Goal: Task Accomplishment & Management: Use online tool/utility

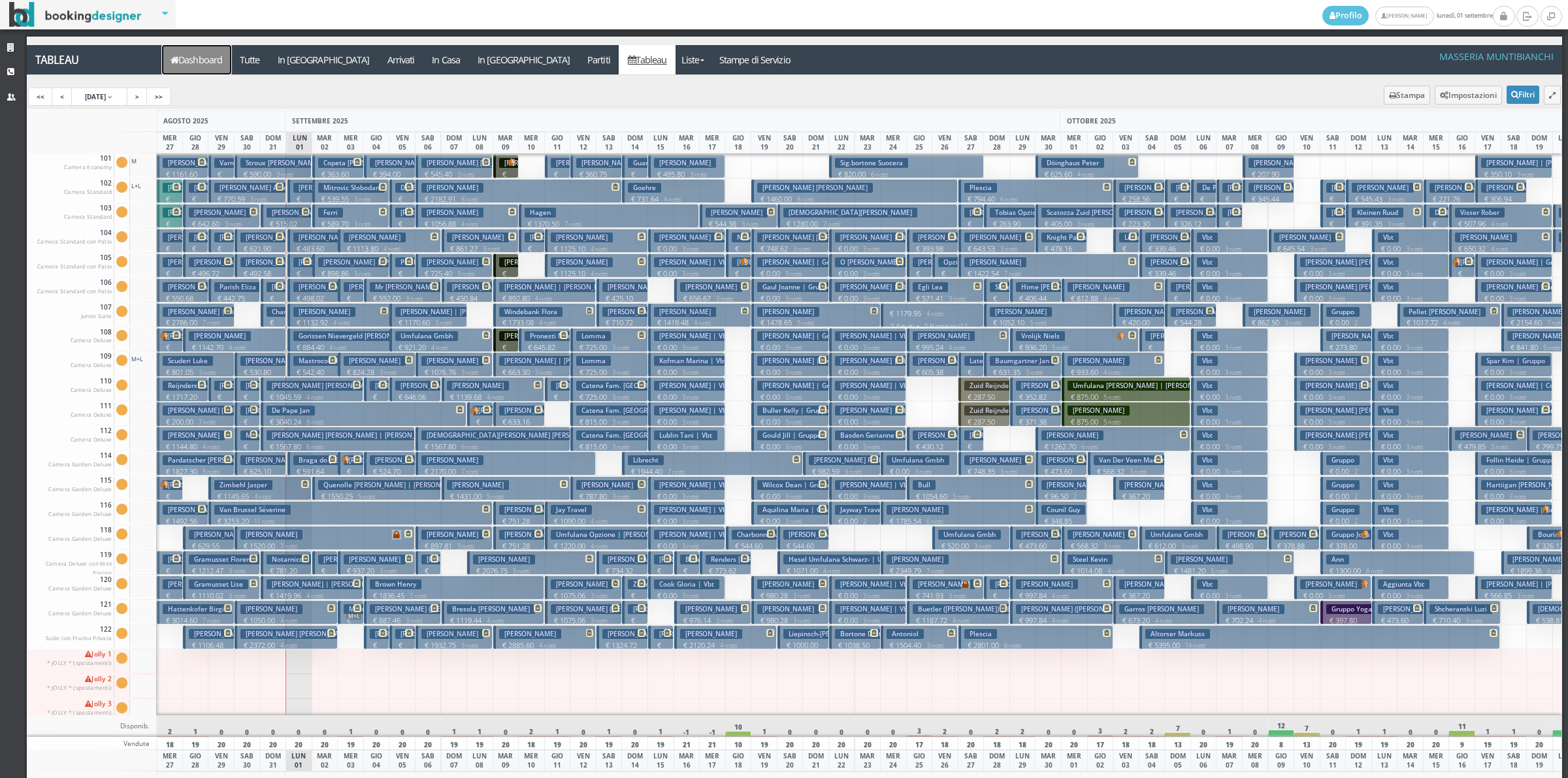
click at [210, 64] on link "Dashboard" at bounding box center [197, 60] width 69 height 29
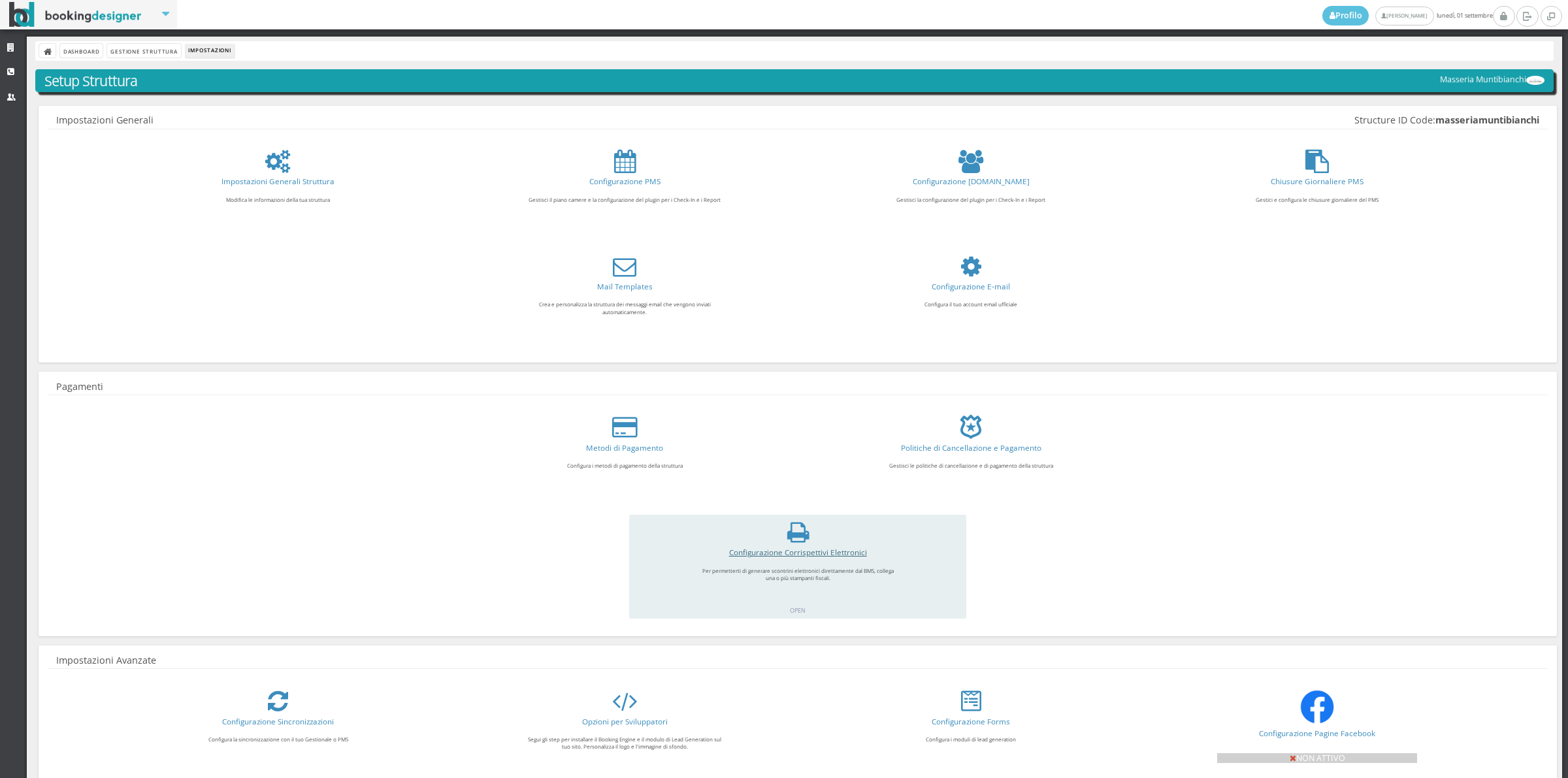
click at [797, 554] on link "Configurazione Corrispettivi Elettronici" at bounding box center [797, 552] width 138 height 11
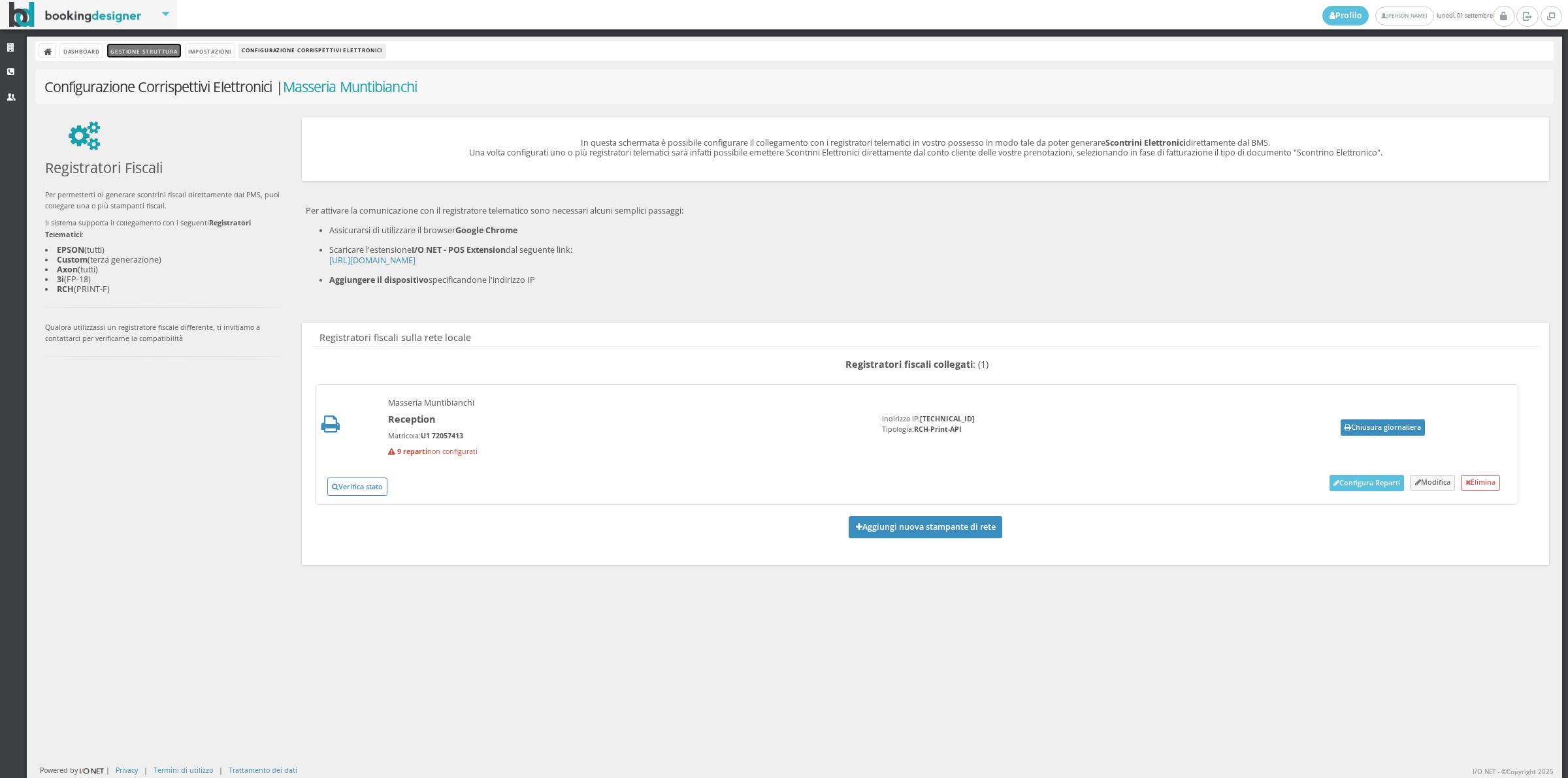
click at [142, 51] on link "Gestione Struttura" at bounding box center [143, 51] width 73 height 14
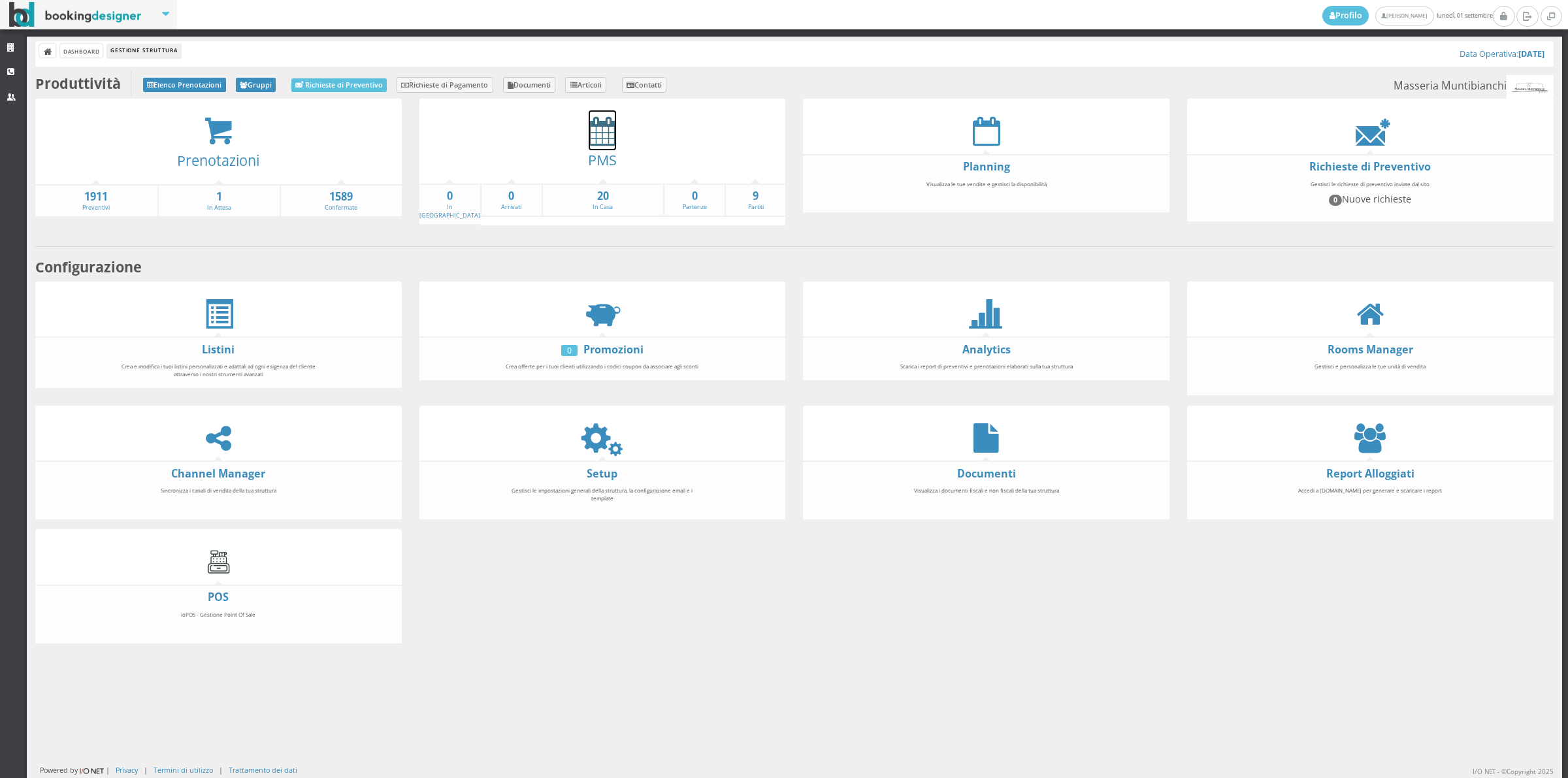
click at [593, 135] on icon at bounding box center [603, 131] width 28 height 29
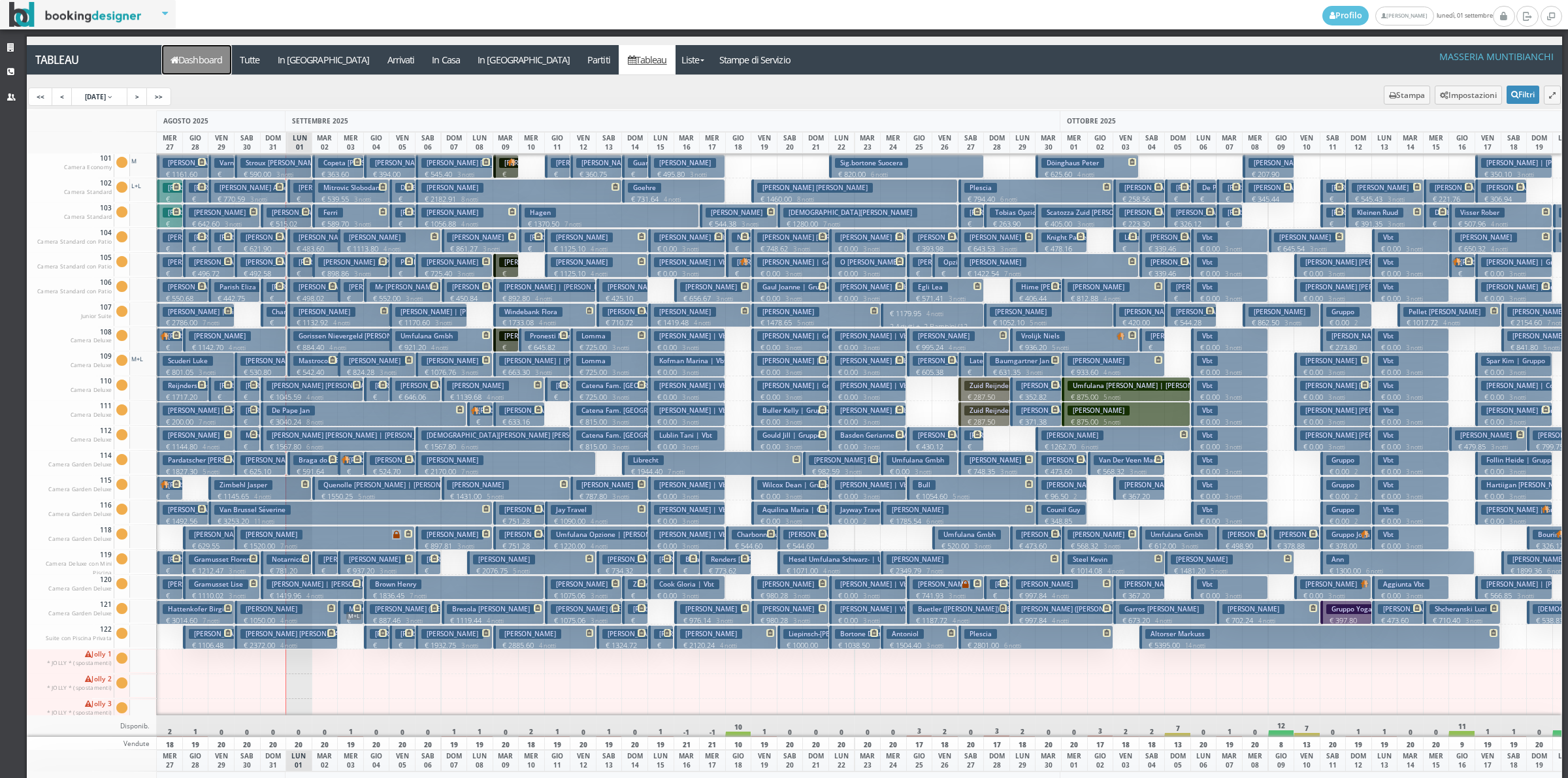
click at [221, 57] on link "Dashboard" at bounding box center [197, 60] width 69 height 29
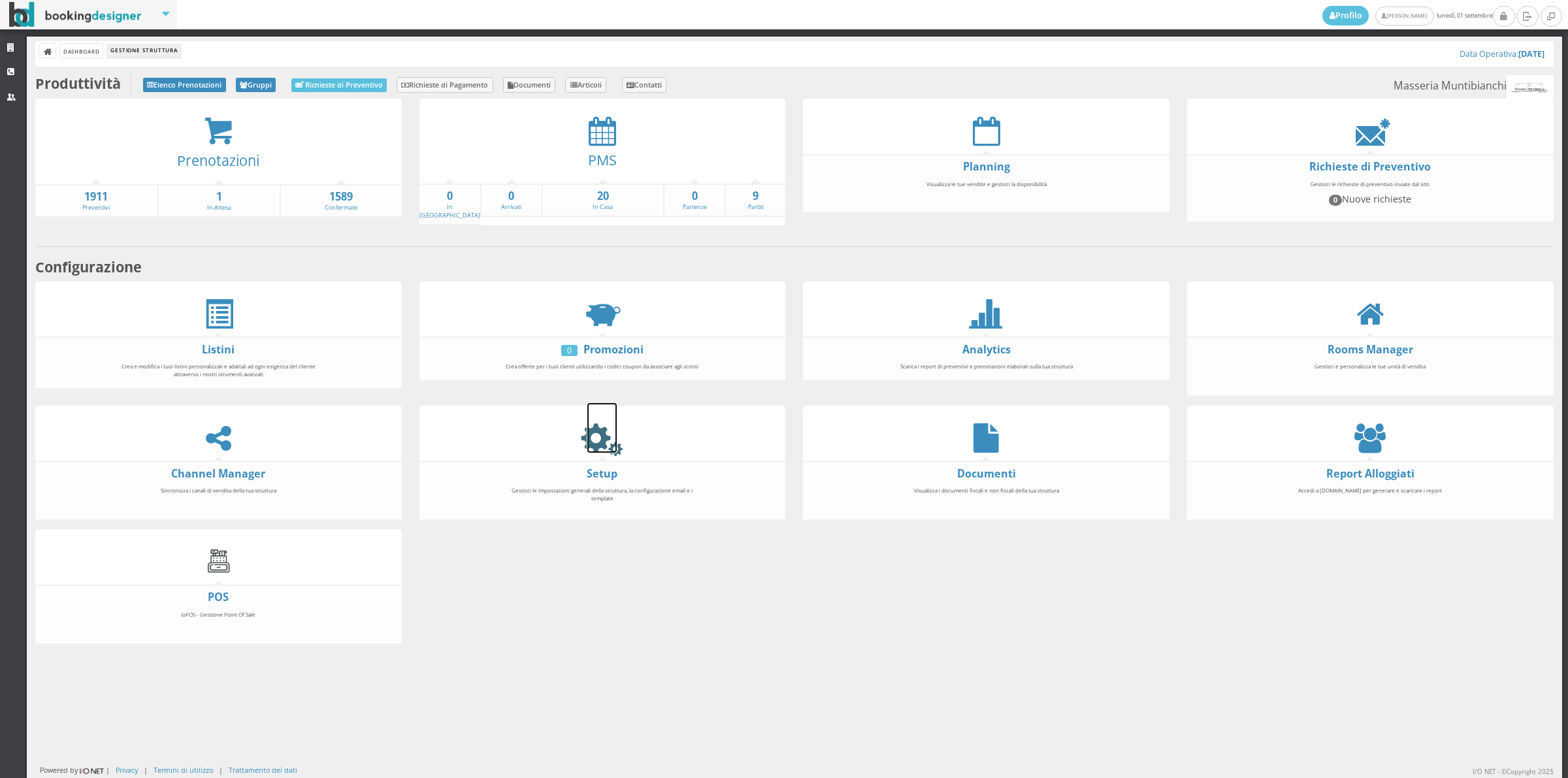
click at [592, 444] on icon at bounding box center [602, 438] width 29 height 29
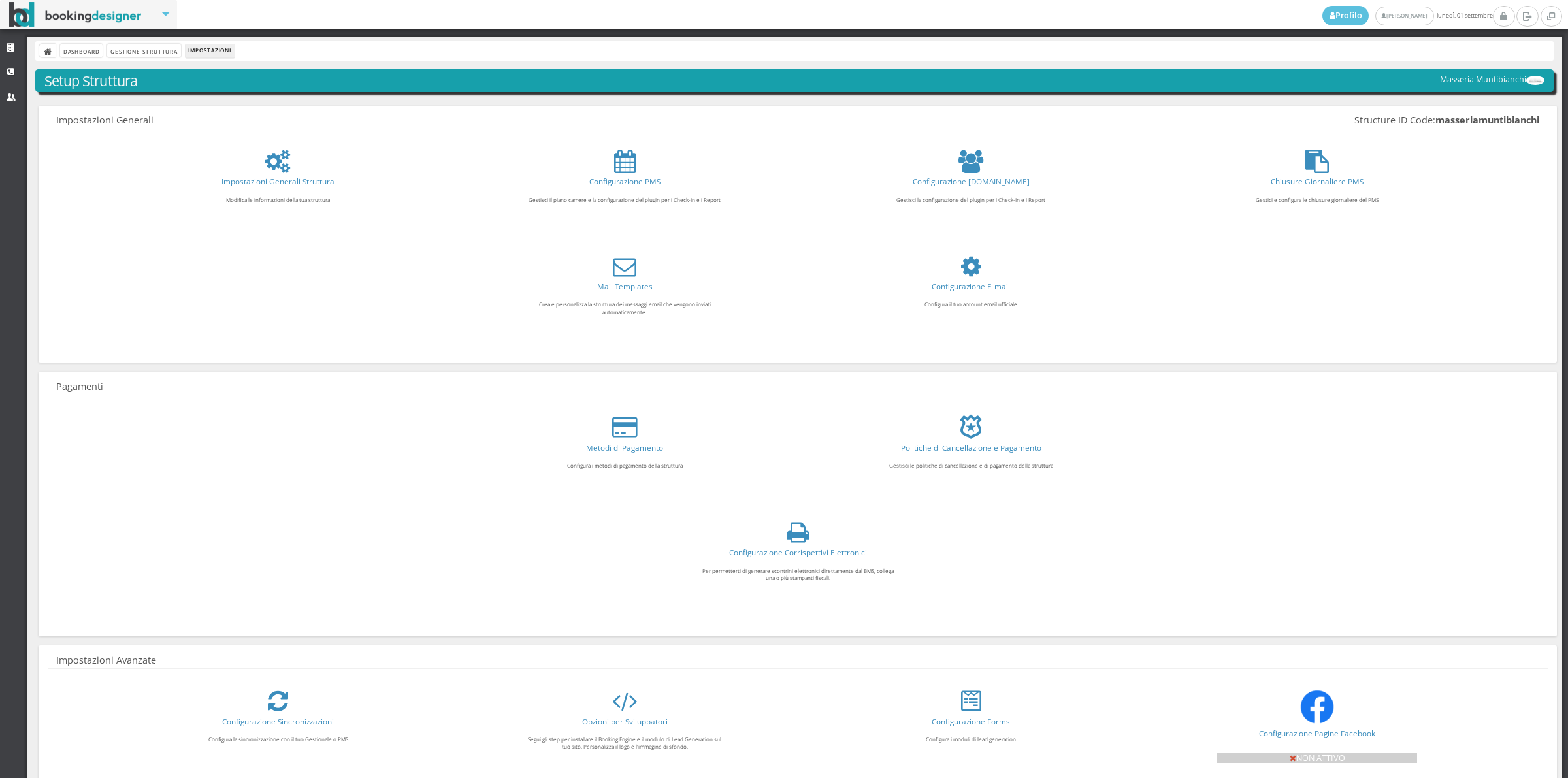
click at [809, 556] on link "Configurazione Corrispettivi Elettronici" at bounding box center [797, 552] width 138 height 11
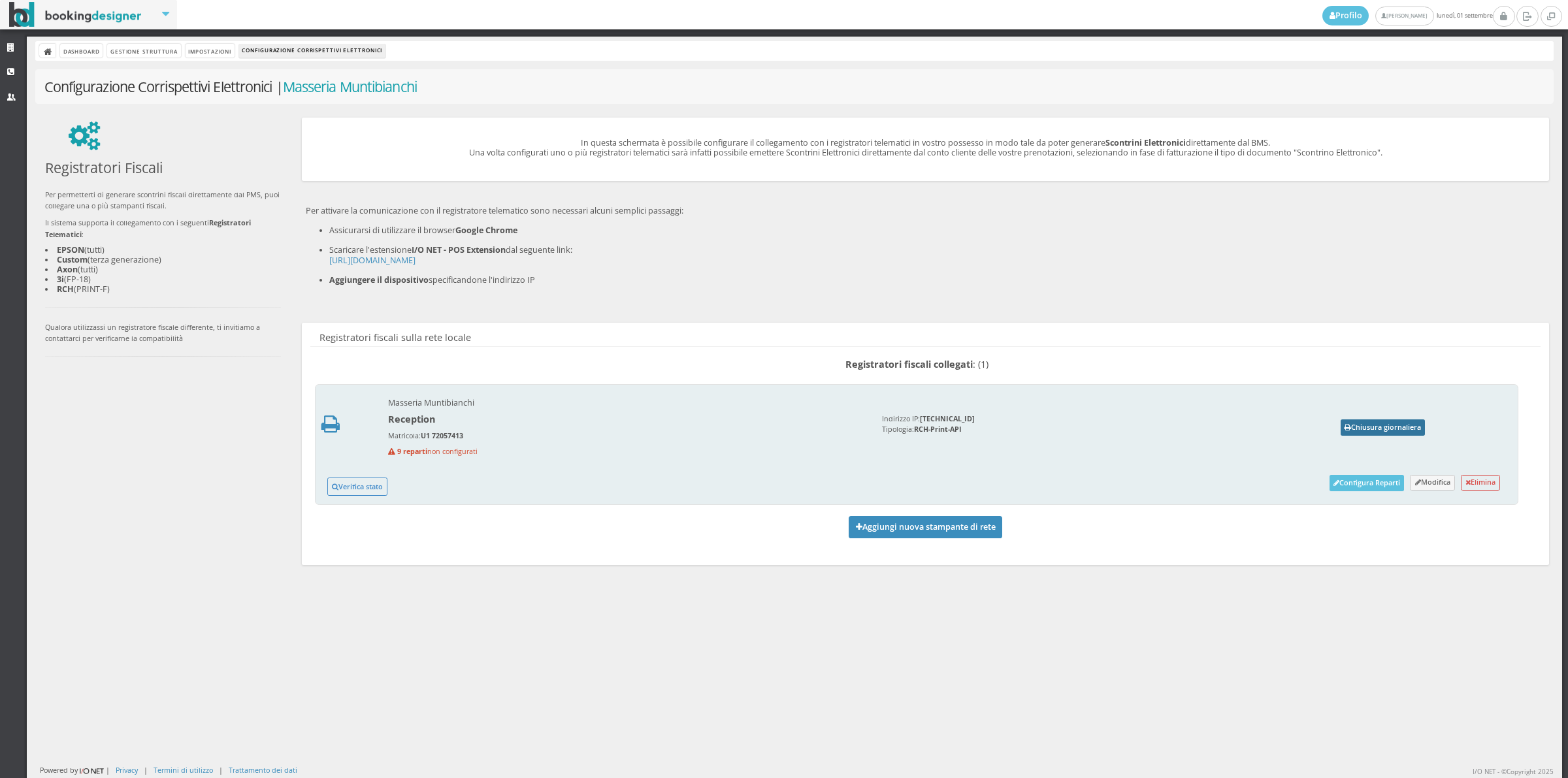
click at [1382, 432] on button "Chiusura giornaliera" at bounding box center [1383, 427] width 85 height 16
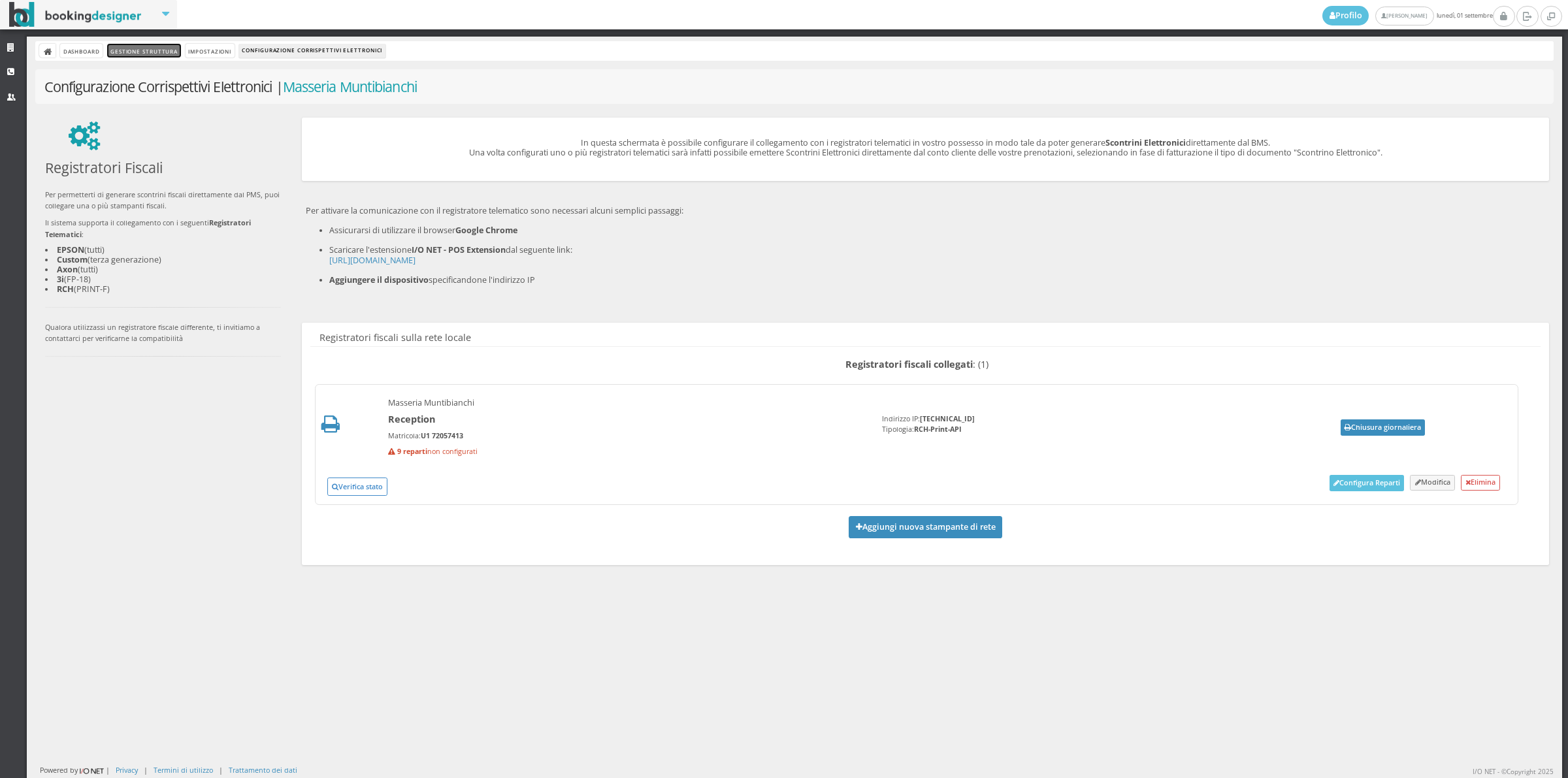
click at [167, 54] on link "Gestione Struttura" at bounding box center [143, 51] width 73 height 14
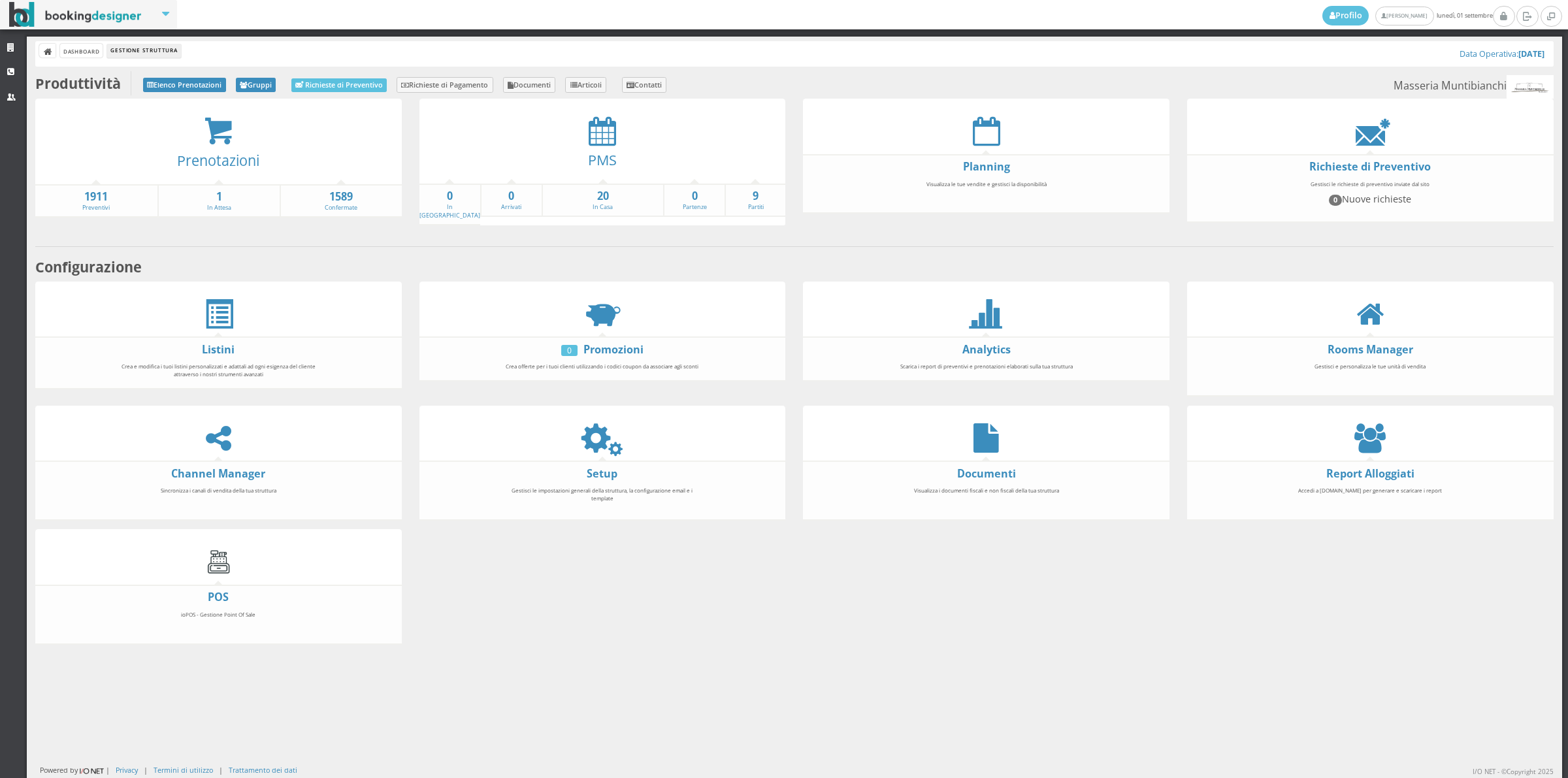
click at [609, 145] on div "PMS" at bounding box center [602, 164] width 367 height 37
click at [606, 139] on icon at bounding box center [603, 131] width 28 height 29
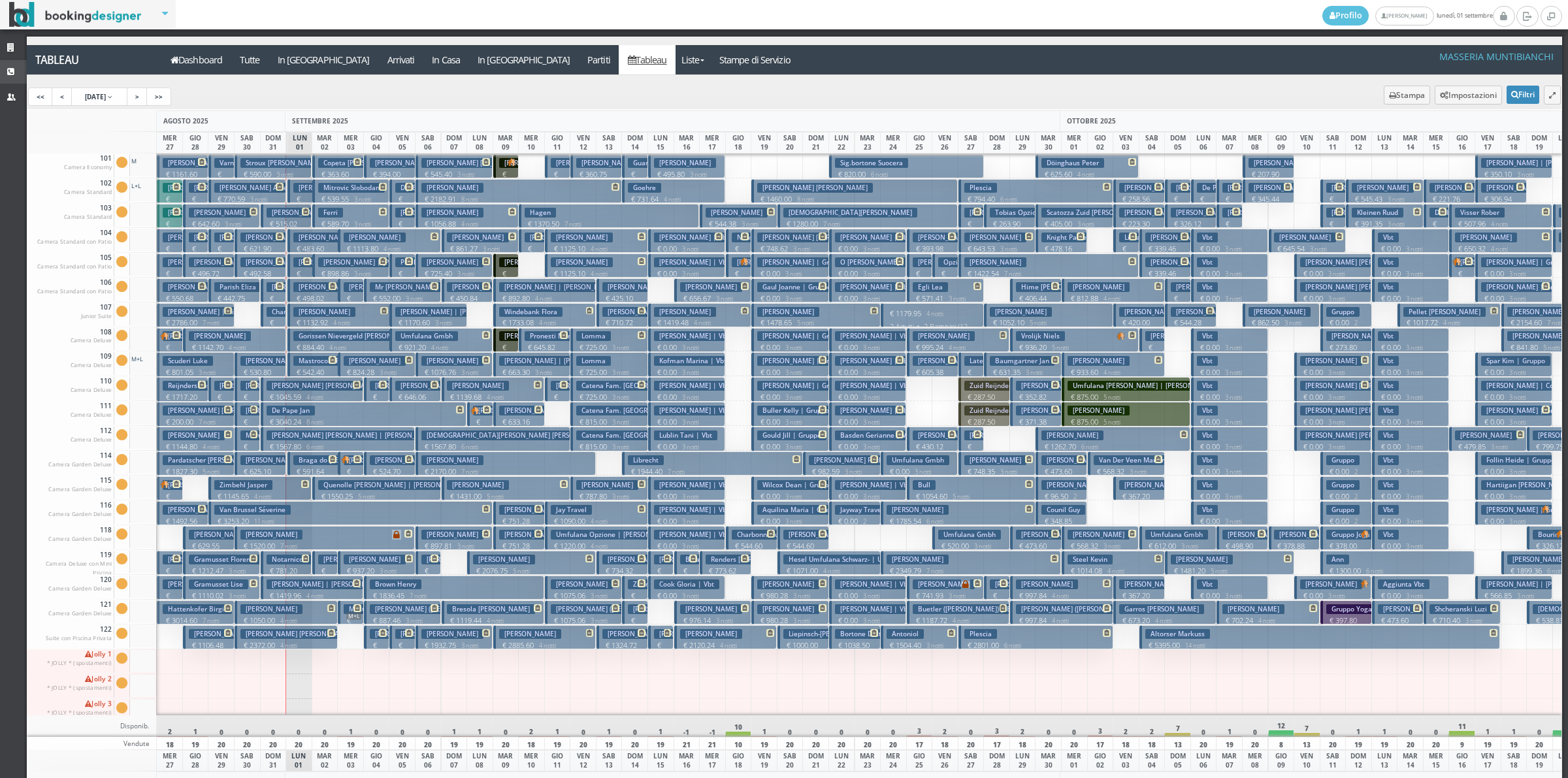
click at [11, 71] on icon at bounding box center [12, 71] width 11 height 8
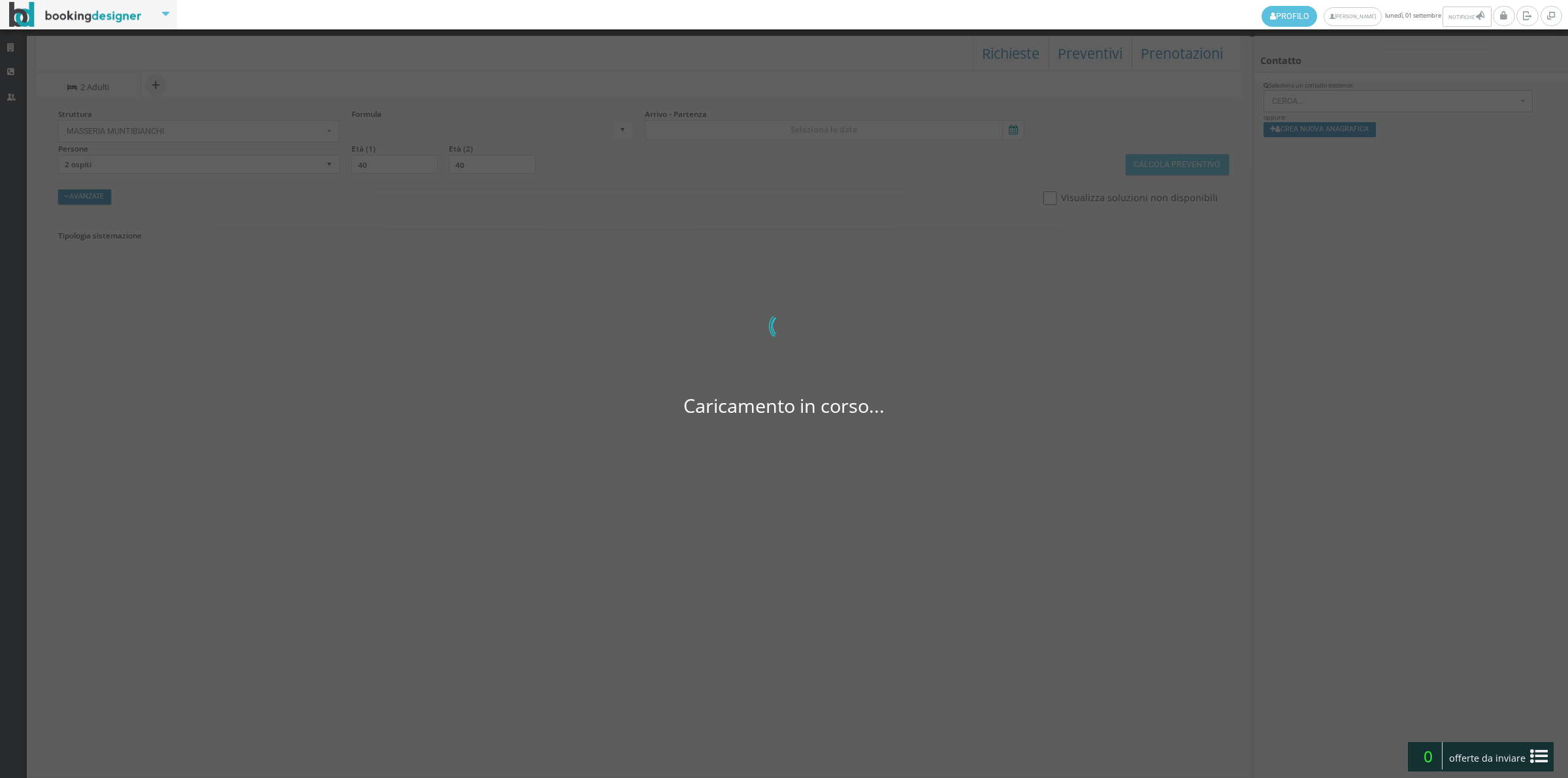
select select
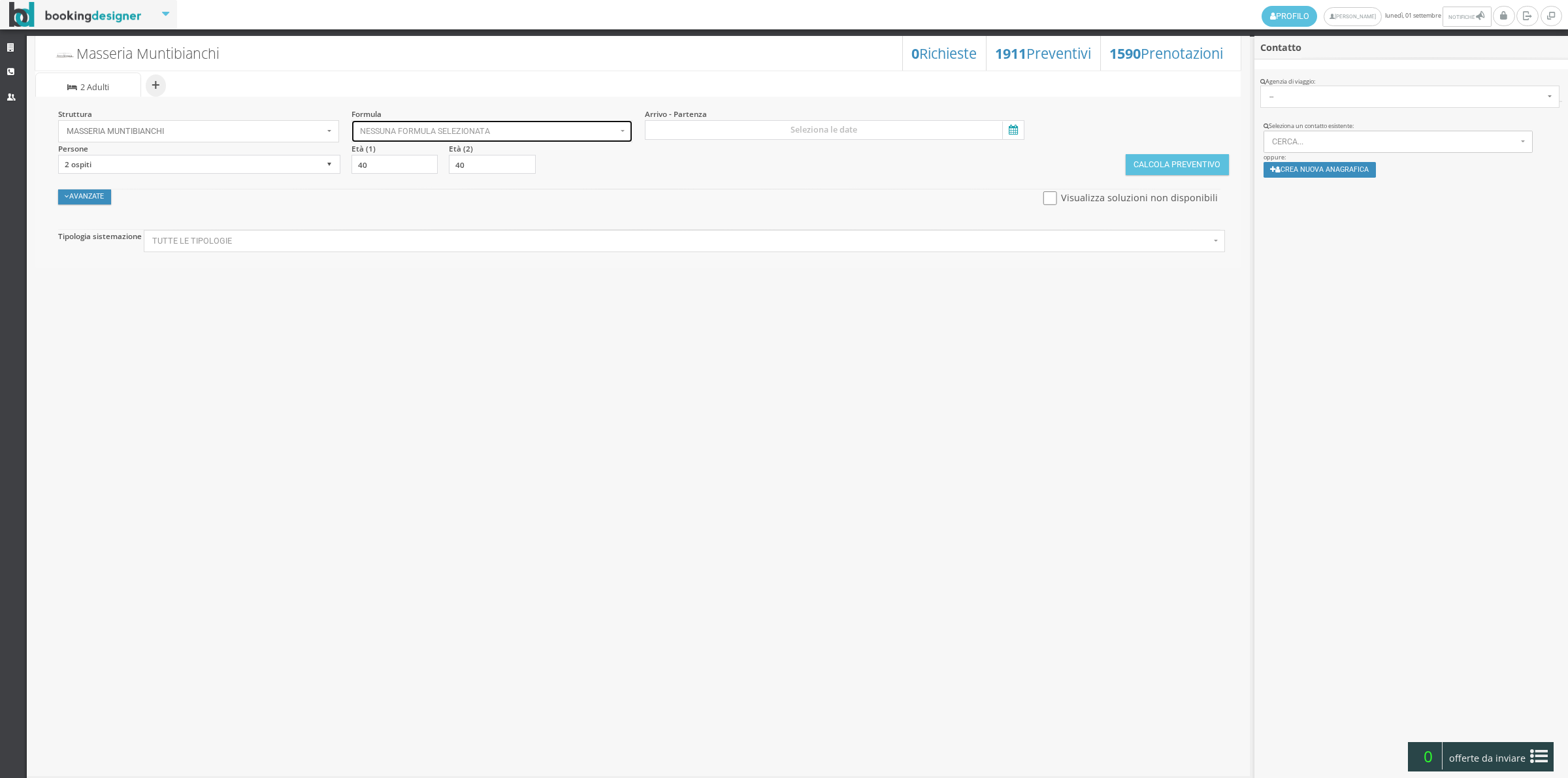
click at [438, 135] on span "Nessuna formula selezionata" at bounding box center [488, 131] width 257 height 9
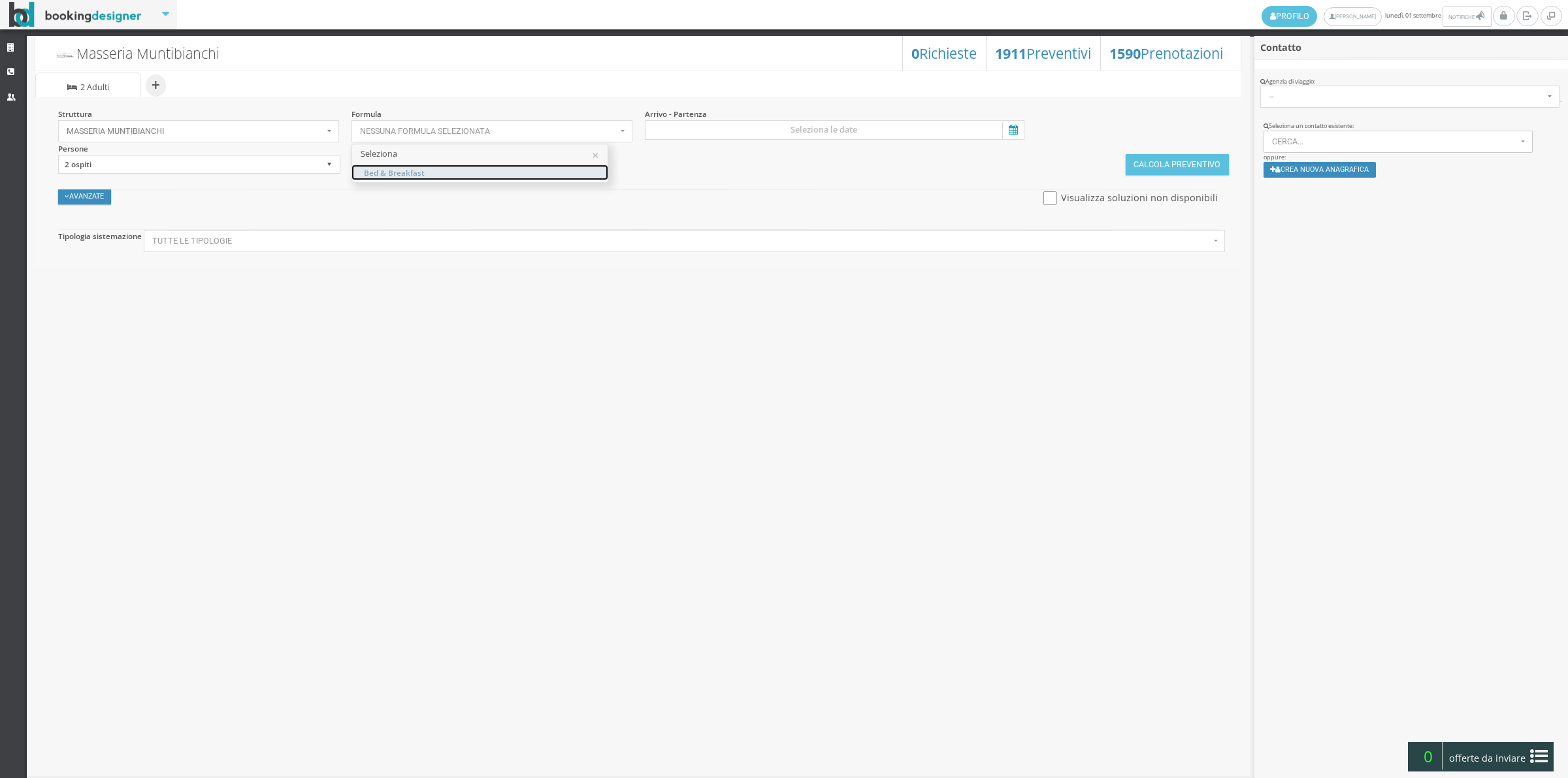
click at [441, 167] on link "Bed & Breakfast" at bounding box center [480, 172] width 255 height 15
select select "4"
click at [770, 128] on input at bounding box center [835, 129] width 381 height 19
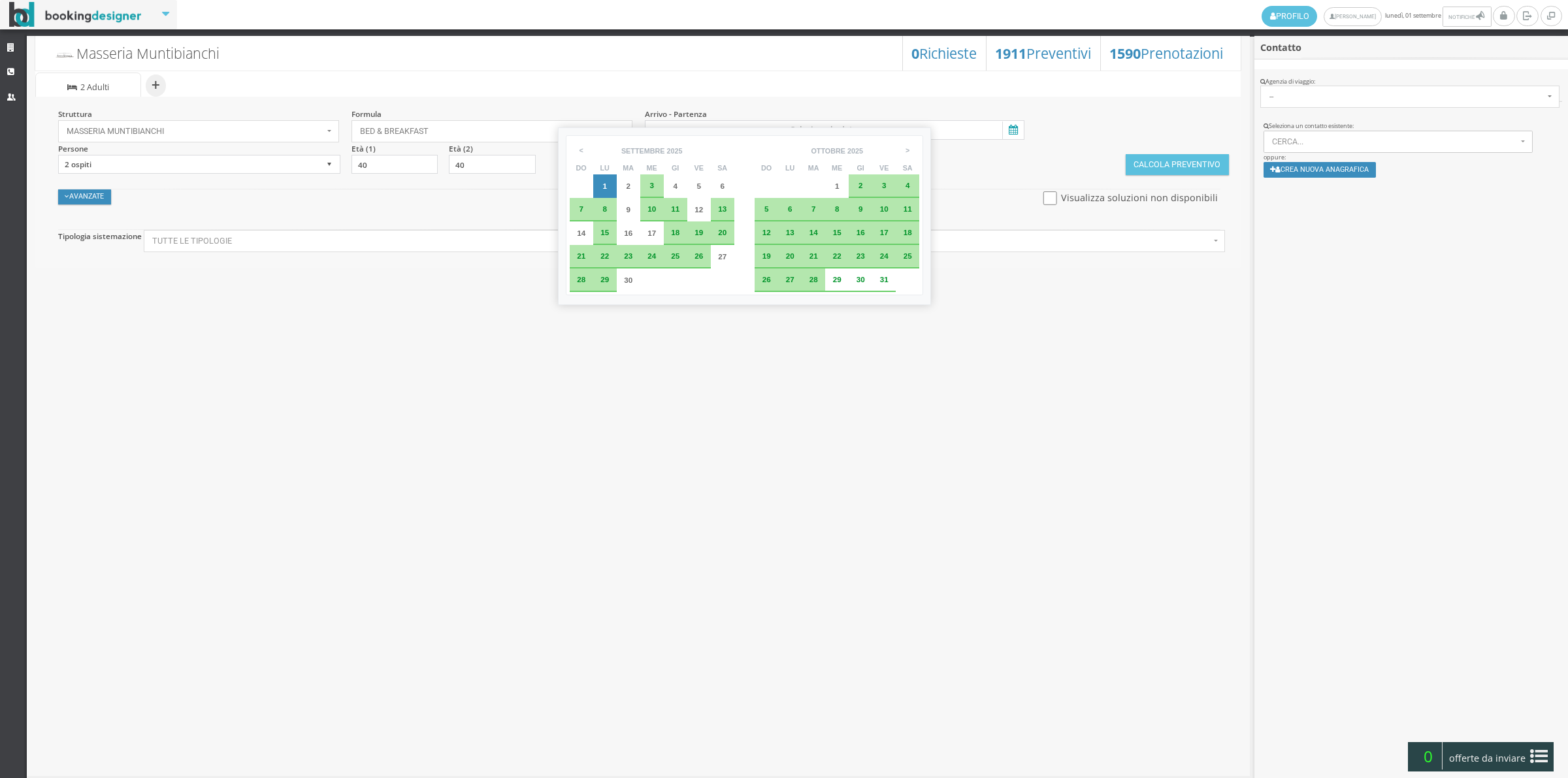
click at [654, 185] on span "3" at bounding box center [652, 185] width 5 height 8
click at [674, 185] on span "4" at bounding box center [675, 185] width 5 height 8
type input "[DATE] - [DATE]"
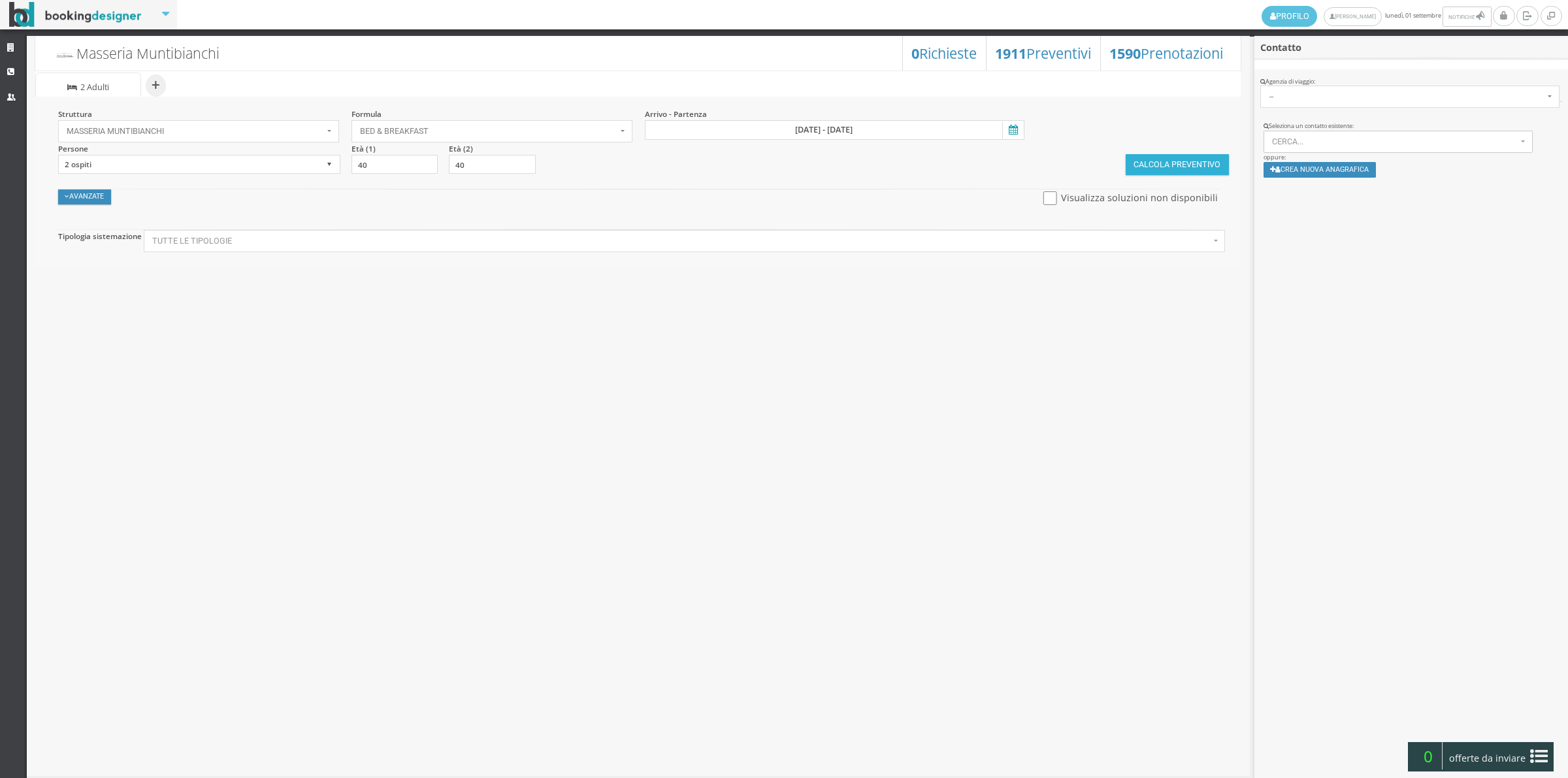
click at [1197, 165] on button "Calcola Preventivo" at bounding box center [1177, 165] width 103 height 21
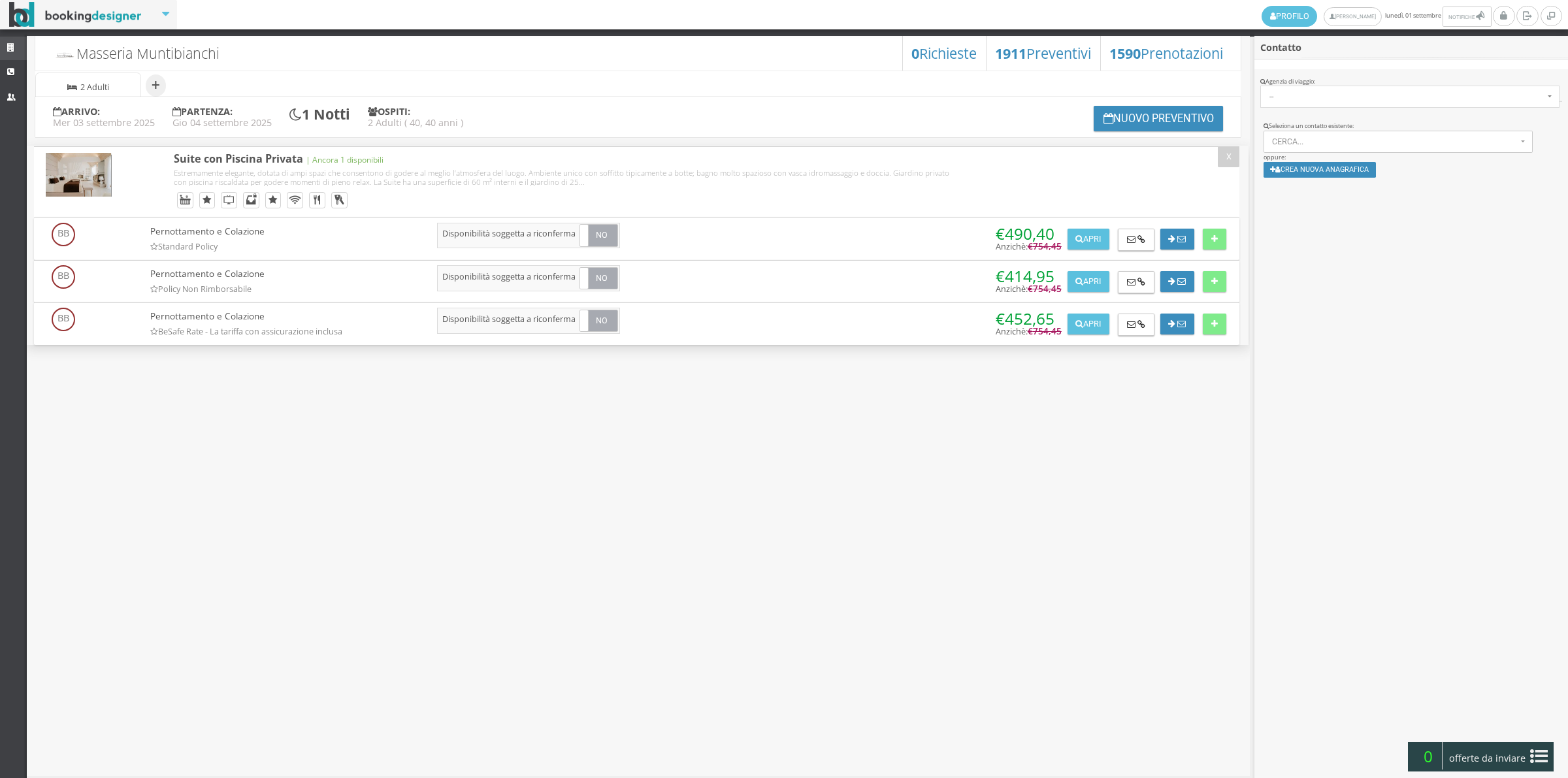
click at [12, 48] on icon at bounding box center [12, 48] width 11 height 8
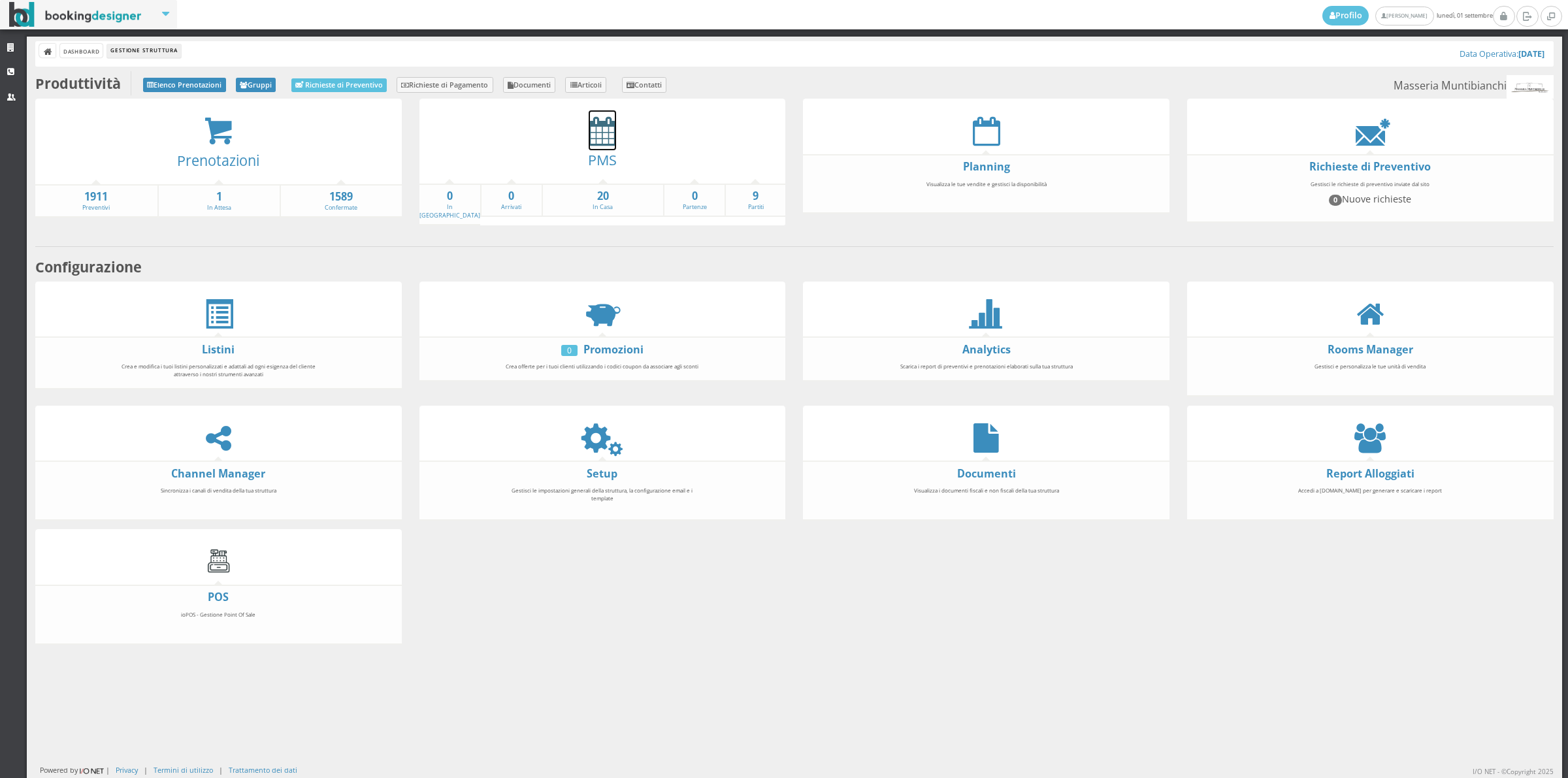
click at [601, 137] on icon at bounding box center [603, 131] width 28 height 29
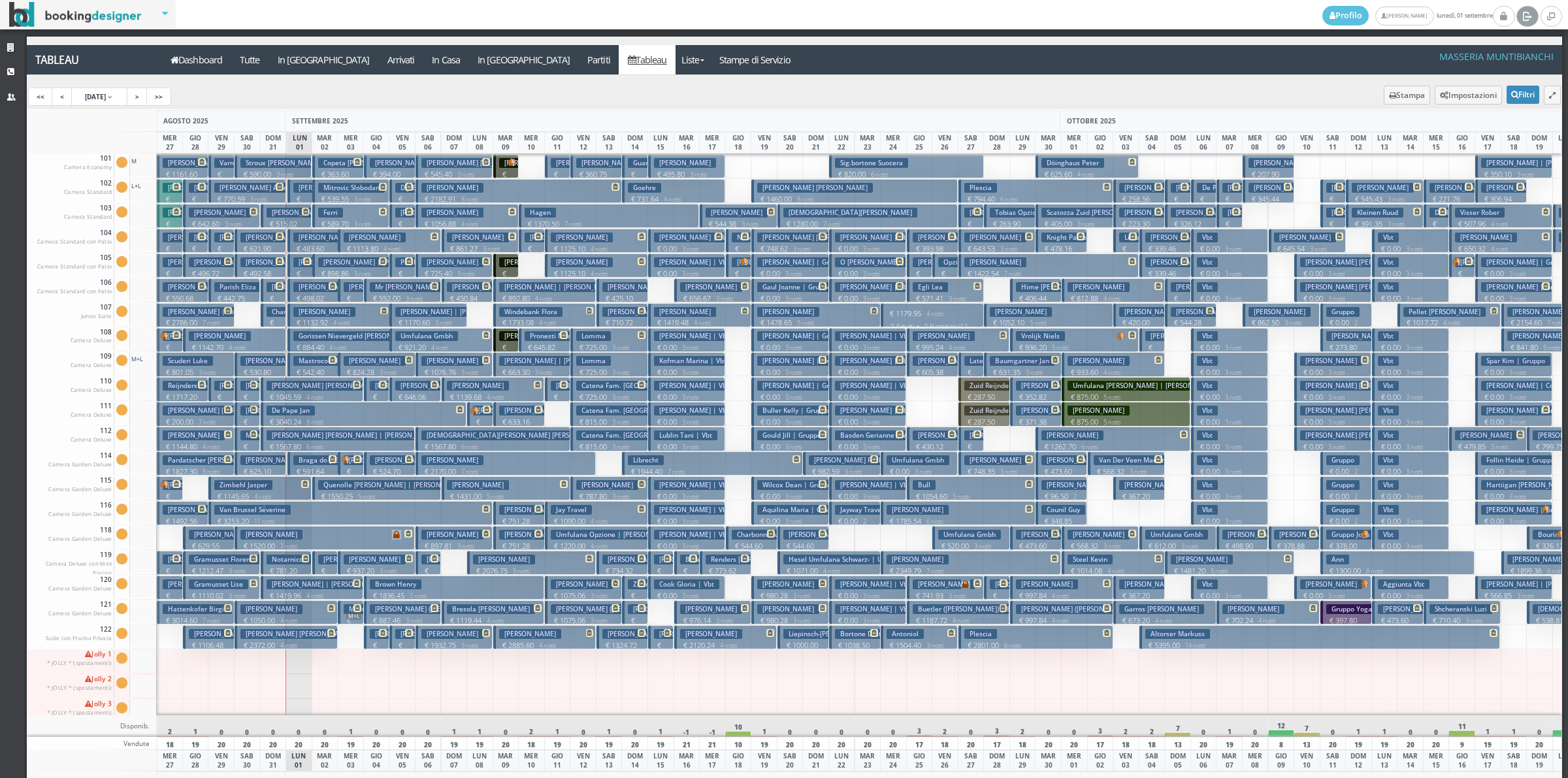
click at [1530, 15] on icon at bounding box center [1527, 15] width 10 height 13
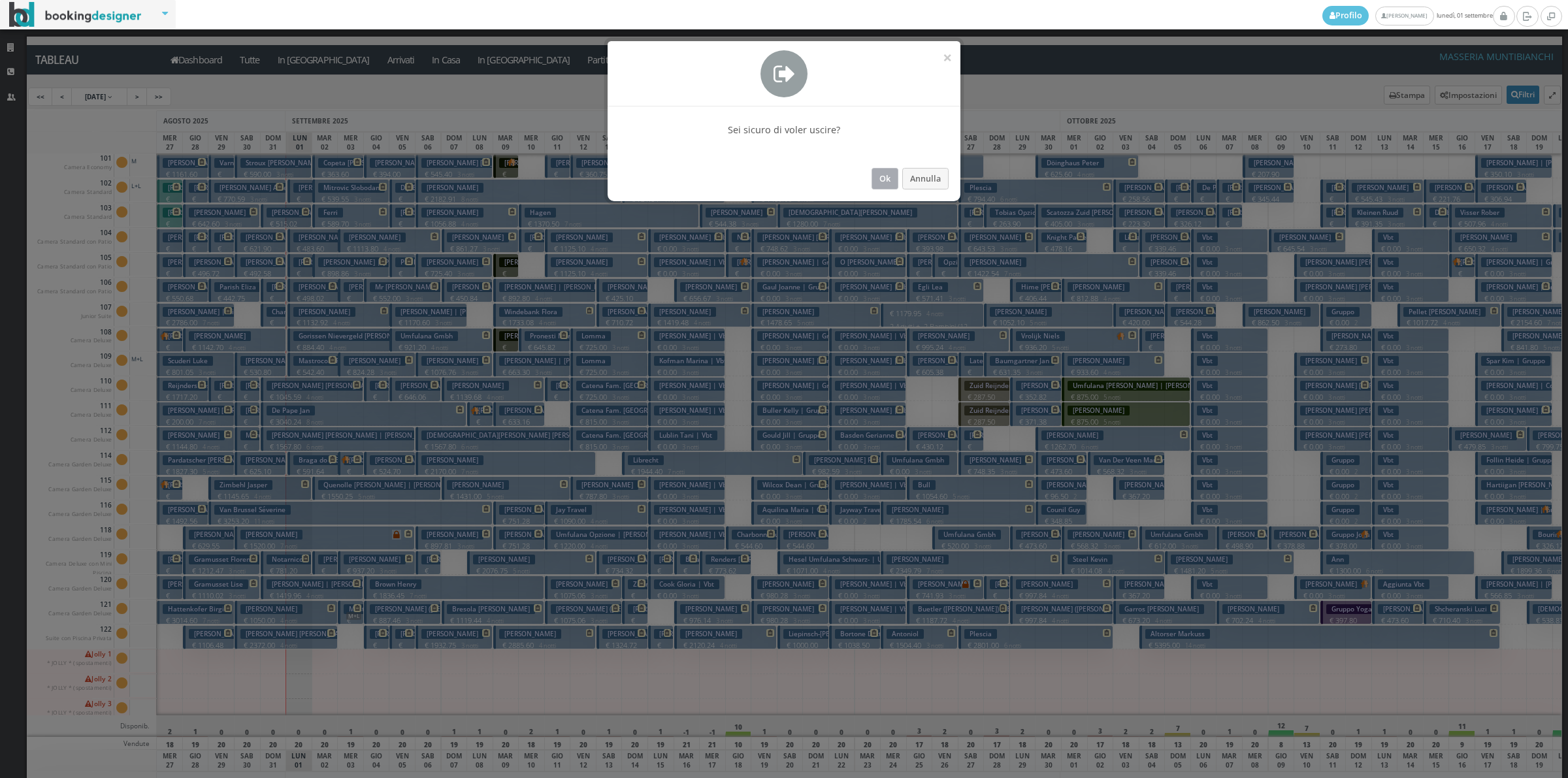
click at [894, 178] on button "Ok" at bounding box center [884, 178] width 27 height 22
